Goal: Navigation & Orientation: Go to known website

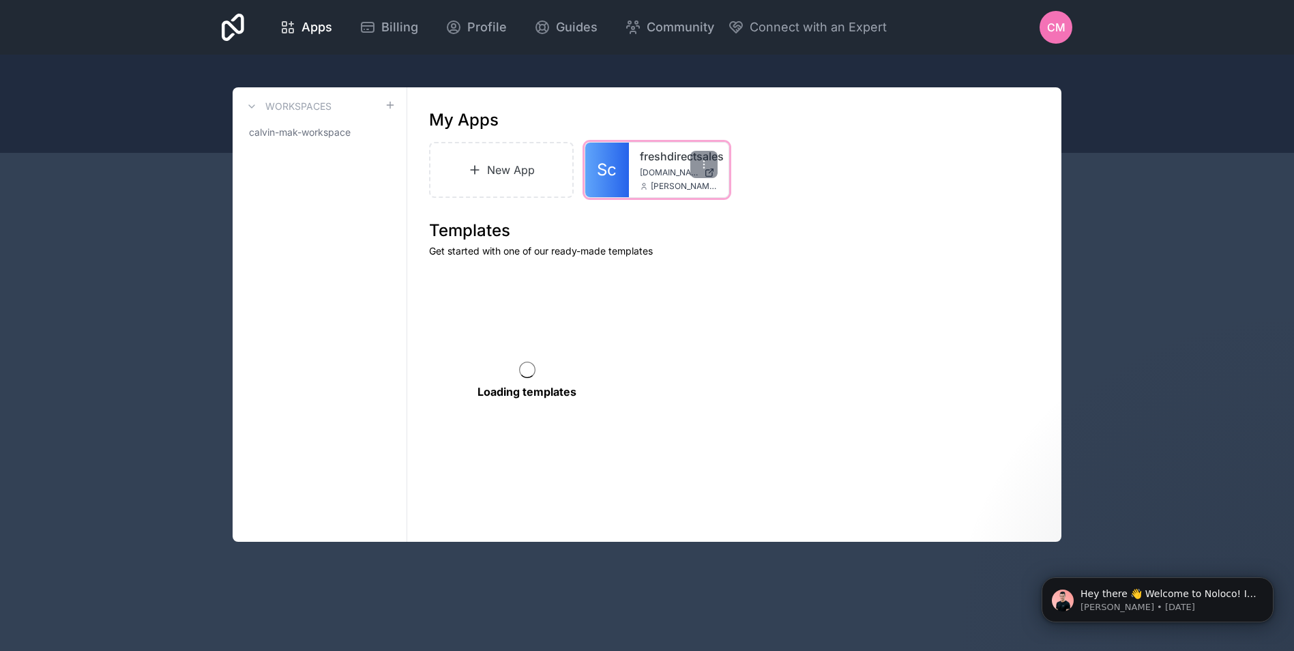
click at [642, 184] on icon at bounding box center [644, 186] width 8 height 8
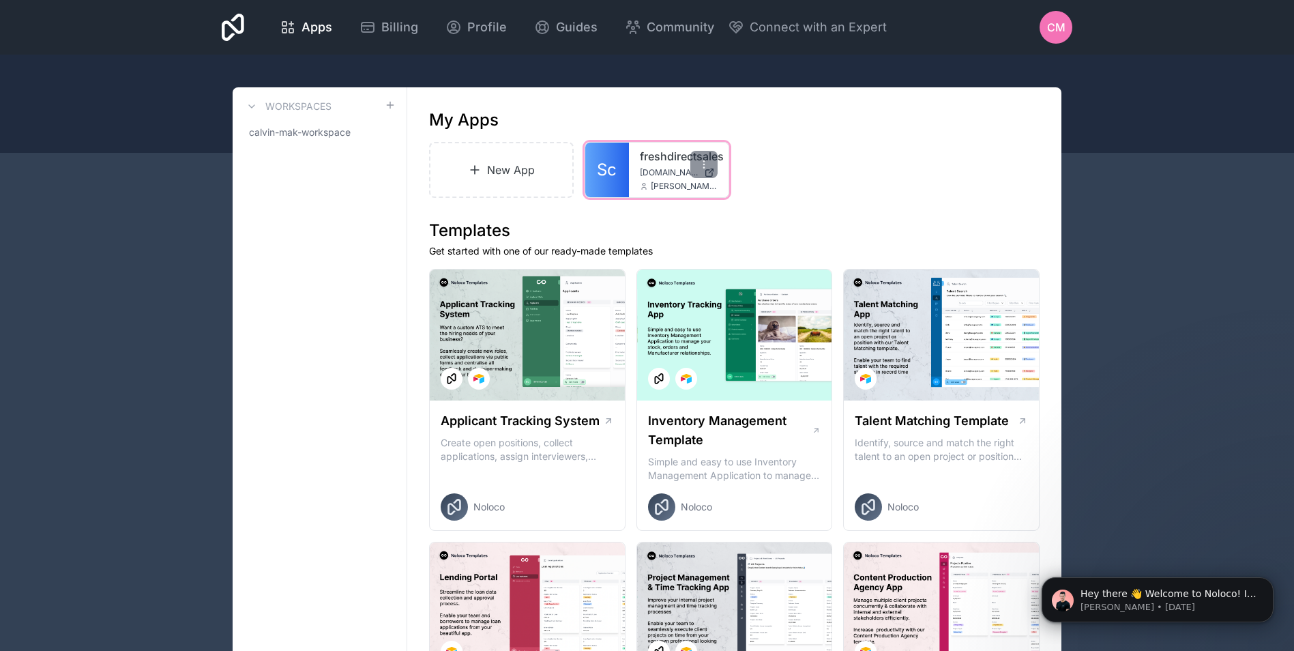
click at [630, 164] on div "freshdirectsales [DOMAIN_NAME] [PERSON_NAME][DOMAIN_NAME][EMAIL_ADDRESS][DOMAIN…" at bounding box center [679, 170] width 100 height 55
click at [642, 173] on span "[DOMAIN_NAME]" at bounding box center [669, 172] width 59 height 11
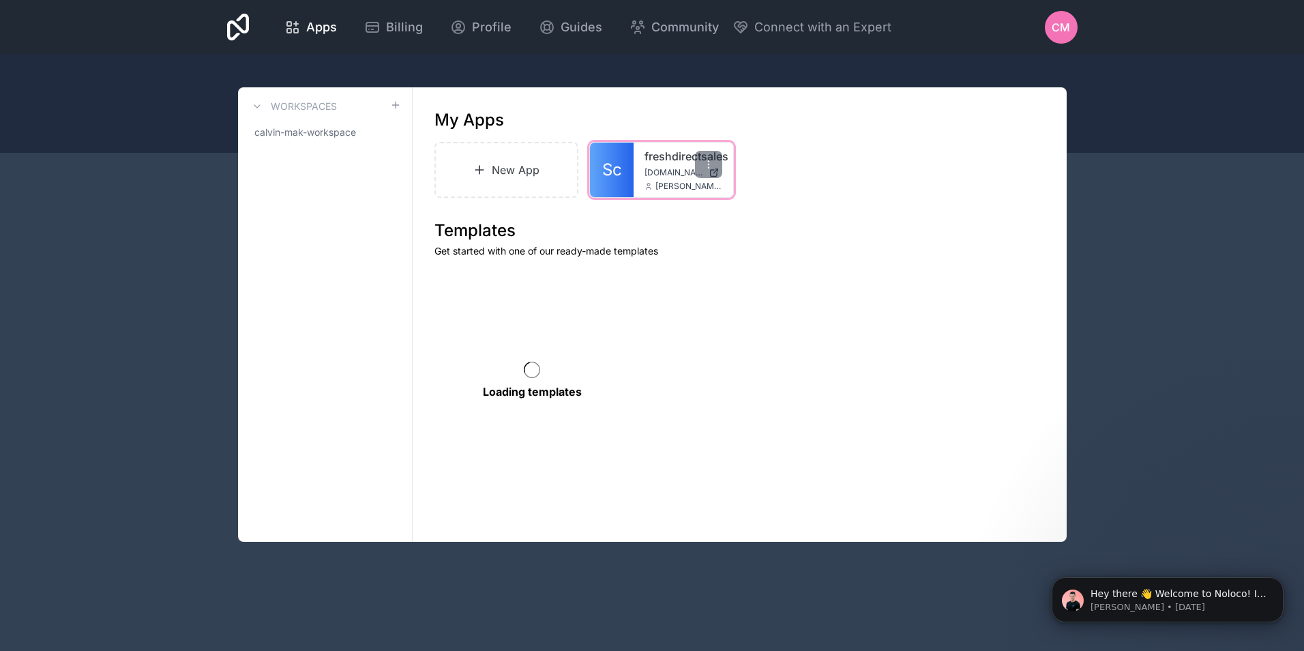
click at [612, 157] on link "Sc" at bounding box center [612, 170] width 44 height 55
